Goal: Navigation & Orientation: Find specific page/section

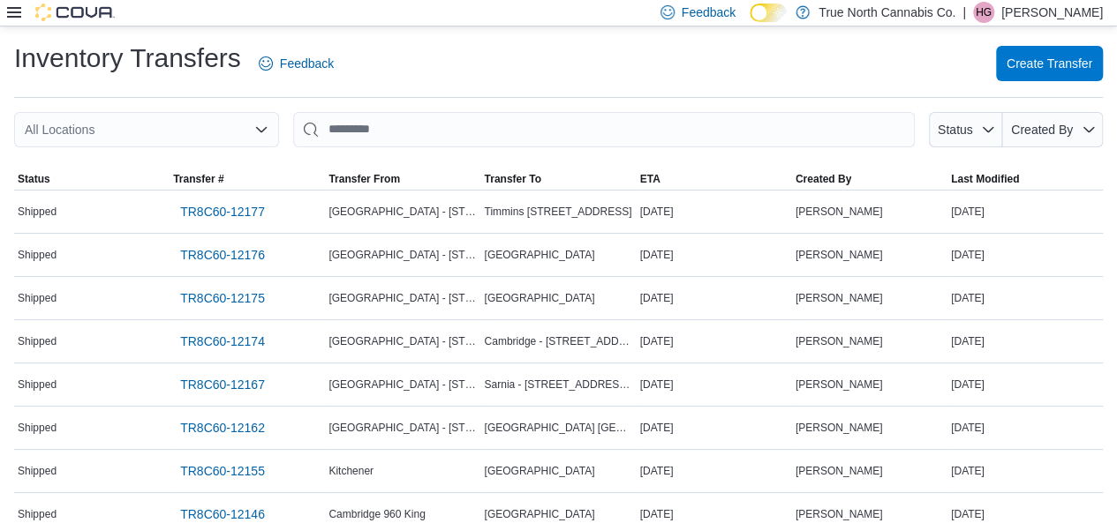
click at [10, 22] on div at bounding box center [61, 13] width 108 height 26
click at [19, 19] on icon at bounding box center [14, 12] width 14 height 14
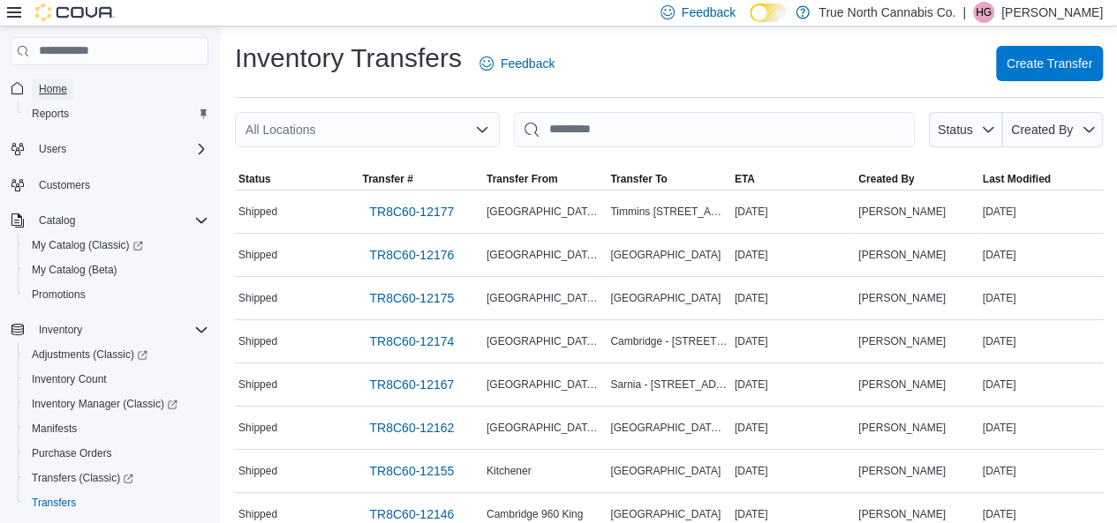
click at [55, 90] on span "Home" at bounding box center [53, 89] width 28 height 14
